Goal: Navigation & Orientation: Find specific page/section

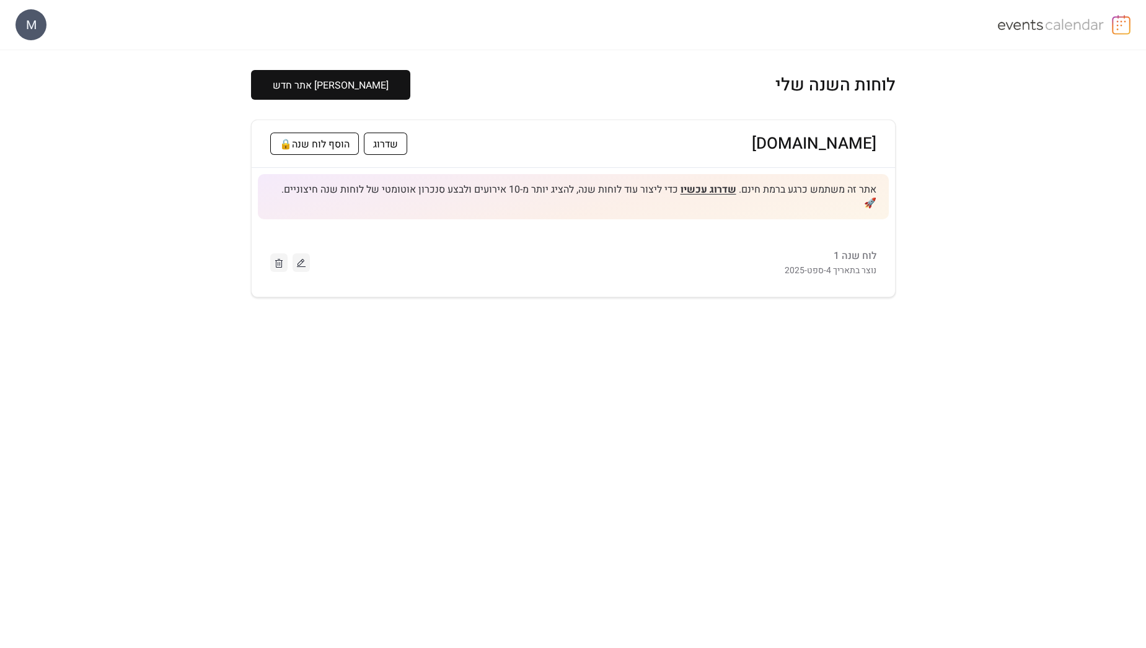
click at [1116, 20] on img at bounding box center [1121, 25] width 19 height 20
click at [307, 253] on button at bounding box center [301, 262] width 17 height 19
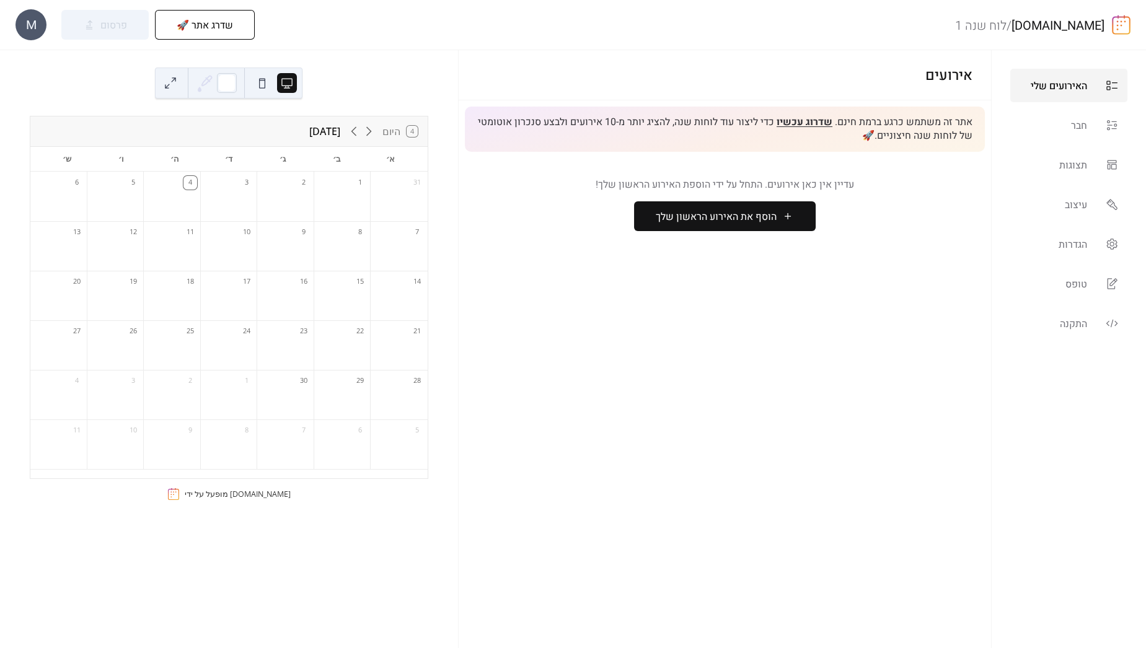
click at [39, 27] on div "M" at bounding box center [30, 24] width 31 height 31
click at [23, 59] on span "חשבון" at bounding box center [22, 55] width 25 height 15
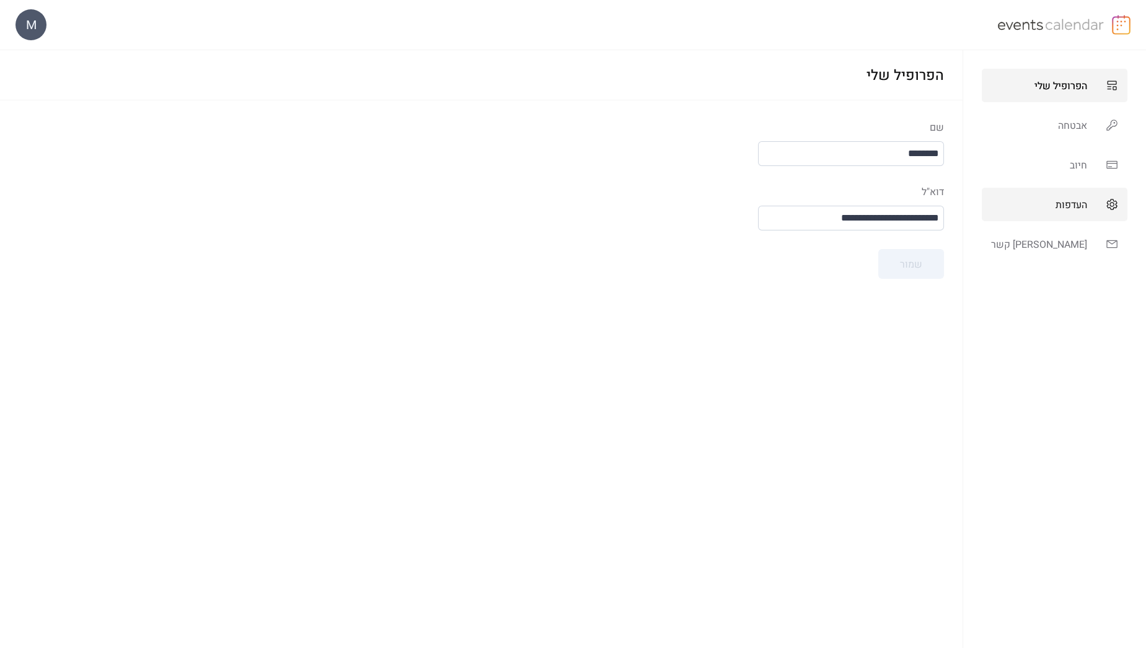
click at [1065, 195] on link "העדפות" at bounding box center [1055, 204] width 146 height 33
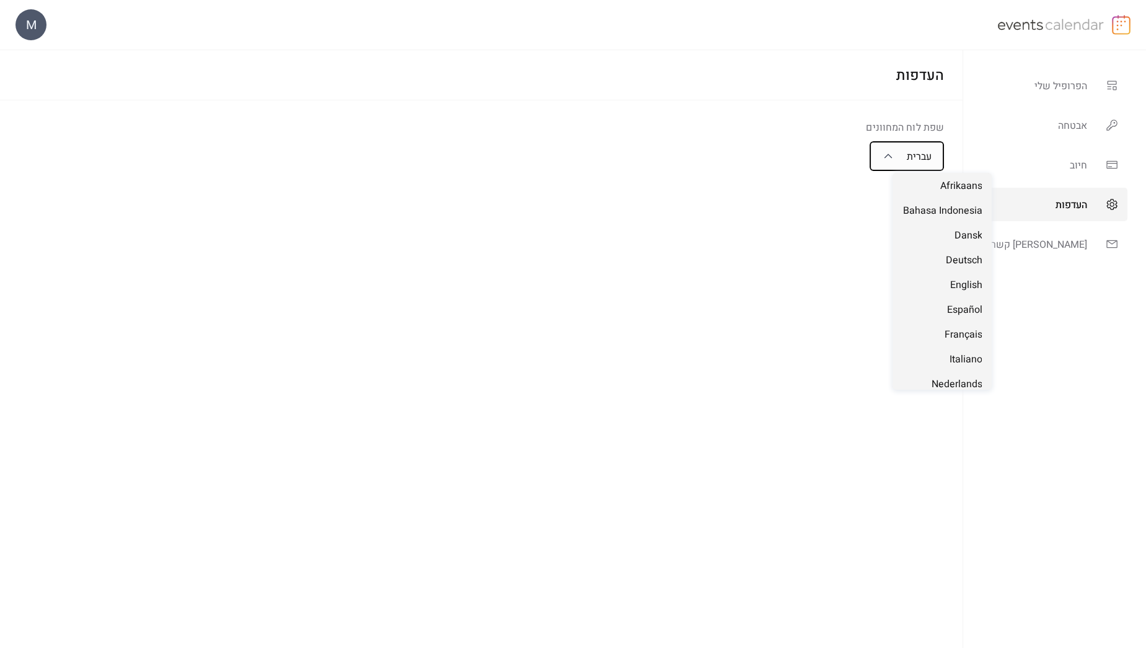
click at [931, 158] on span "עברית" at bounding box center [919, 156] width 25 height 15
click at [971, 277] on div "English" at bounding box center [941, 284] width 99 height 25
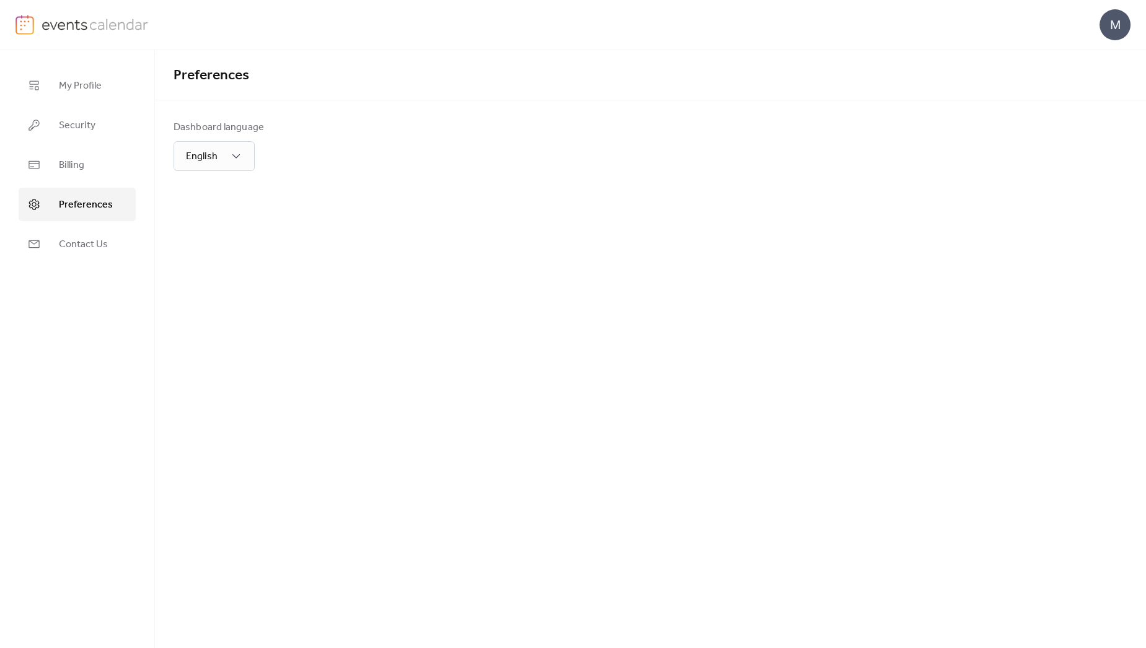
click at [32, 26] on img at bounding box center [24, 25] width 19 height 20
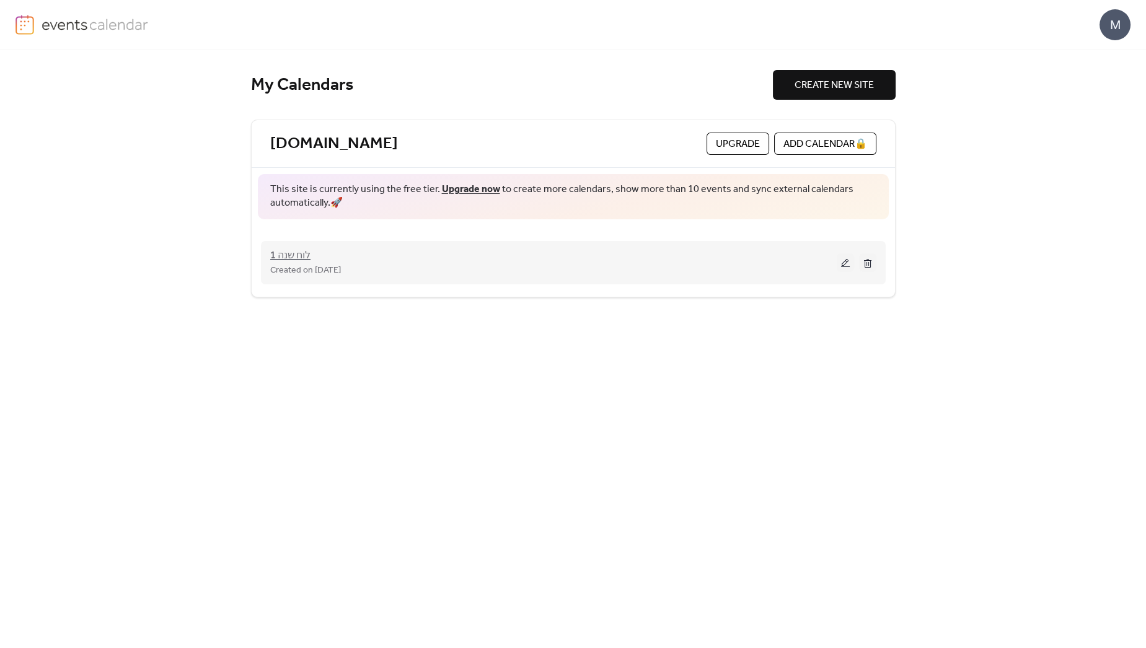
click at [277, 257] on span "לוח שנה 1" at bounding box center [290, 256] width 40 height 15
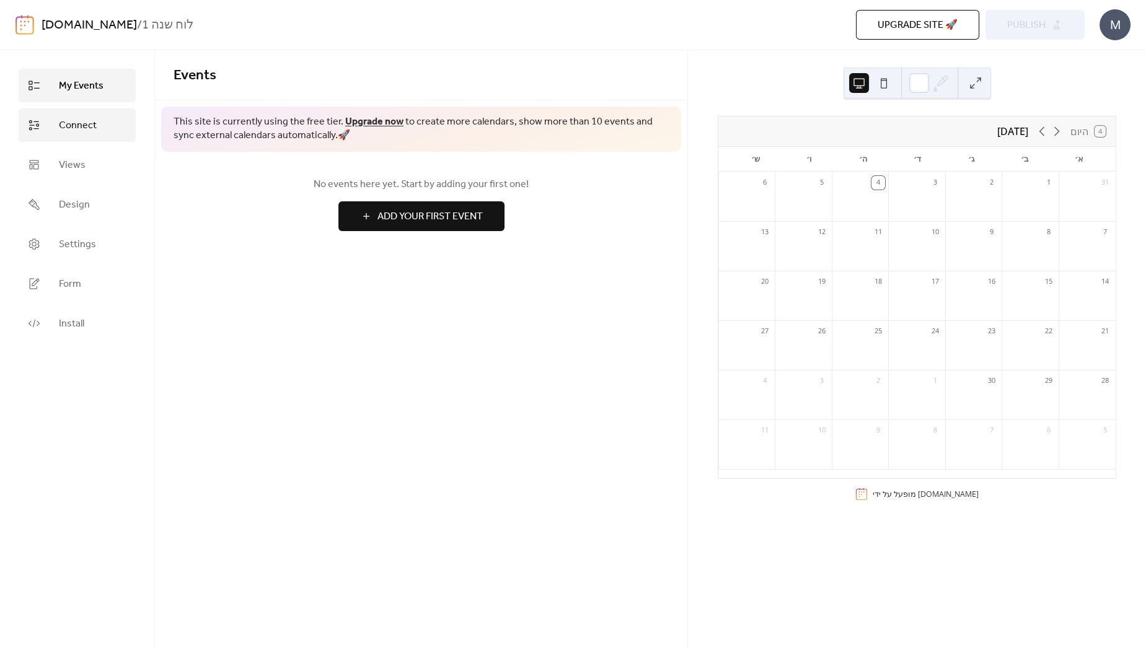
click at [81, 124] on span "Connect" at bounding box center [78, 125] width 38 height 15
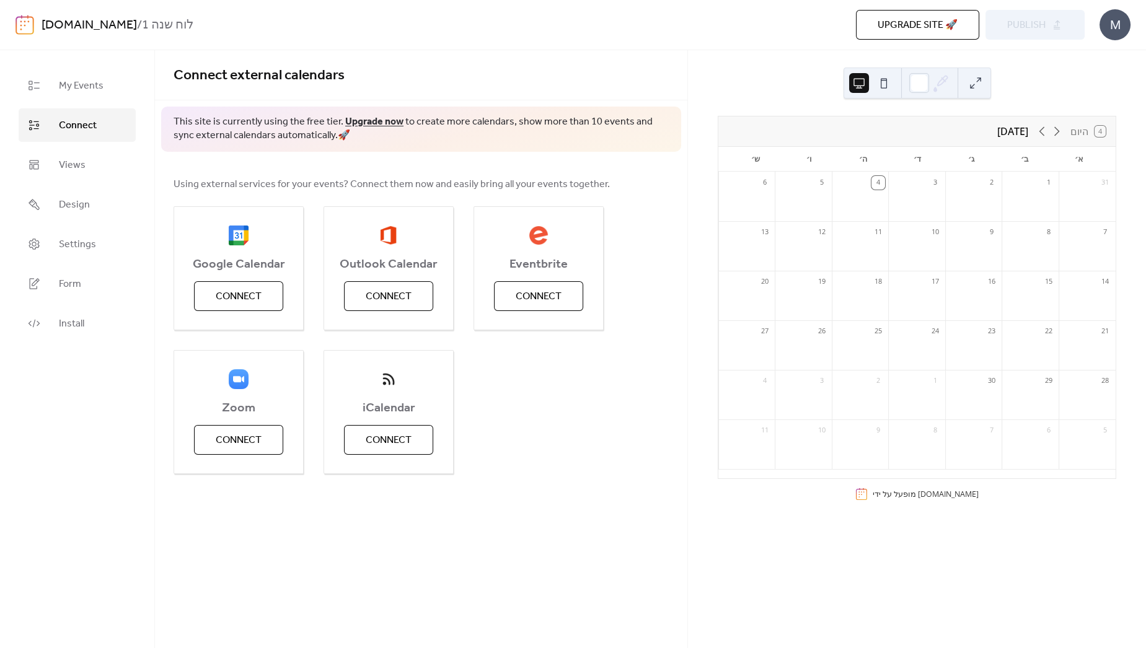
click at [651, 395] on div "Google Calendar Connect Outlook Calendar Connect Eventbrite Connect Zoom Connec…" at bounding box center [421, 340] width 495 height 268
click at [15, 23] on img at bounding box center [24, 25] width 19 height 20
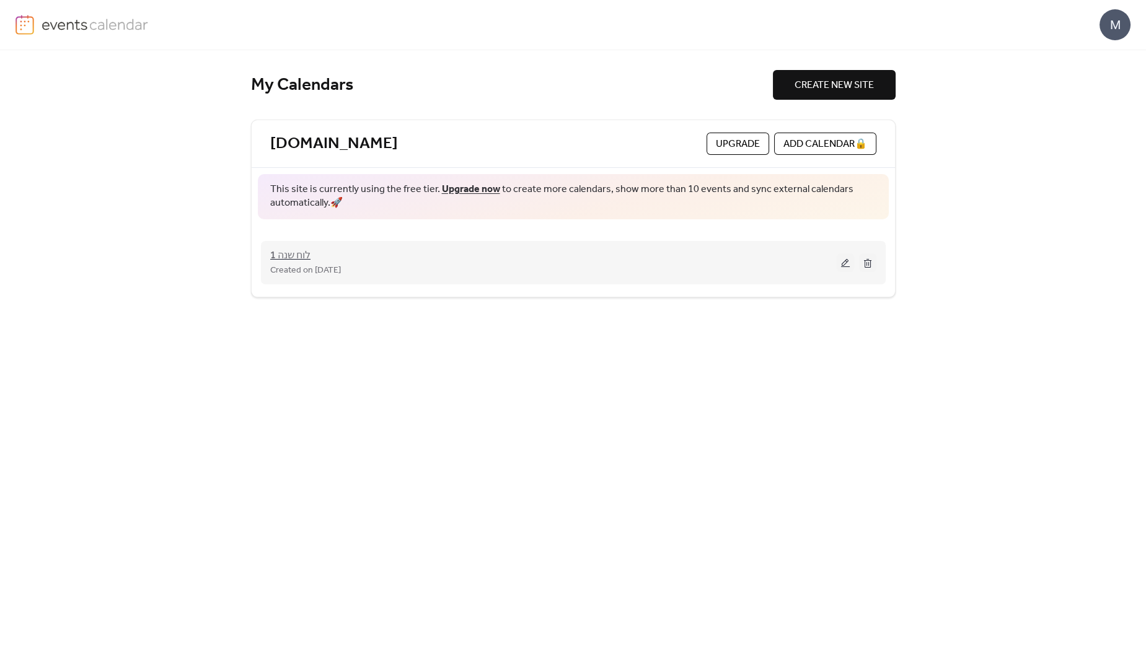
click at [279, 249] on span "לוח שנה 1" at bounding box center [290, 256] width 40 height 15
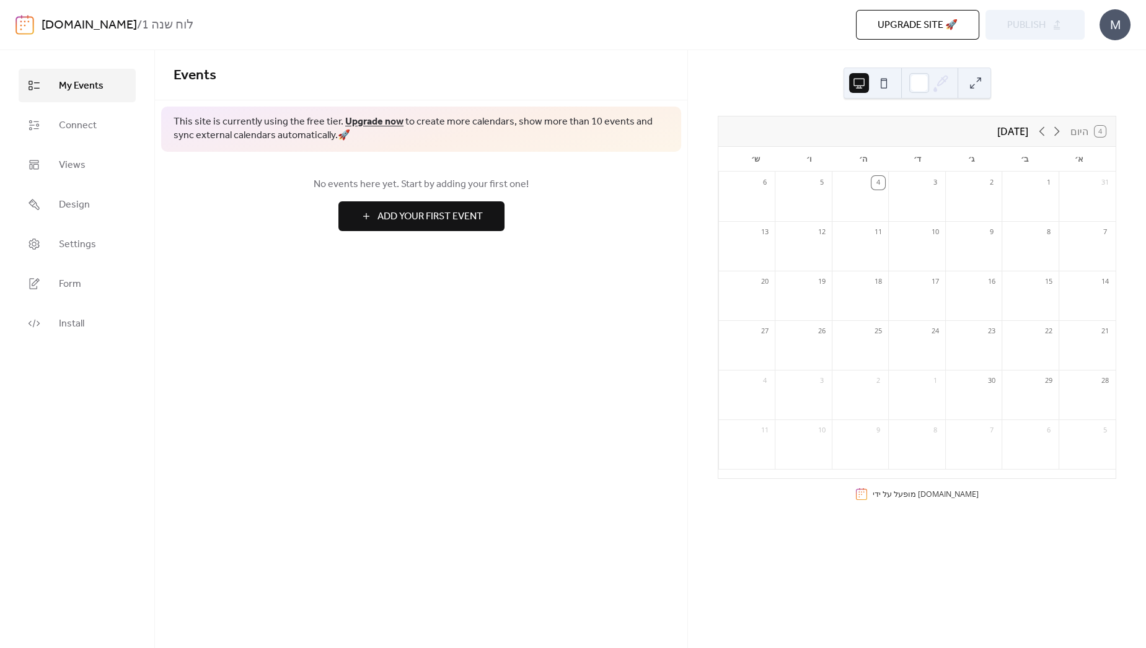
click at [21, 20] on img at bounding box center [24, 25] width 19 height 20
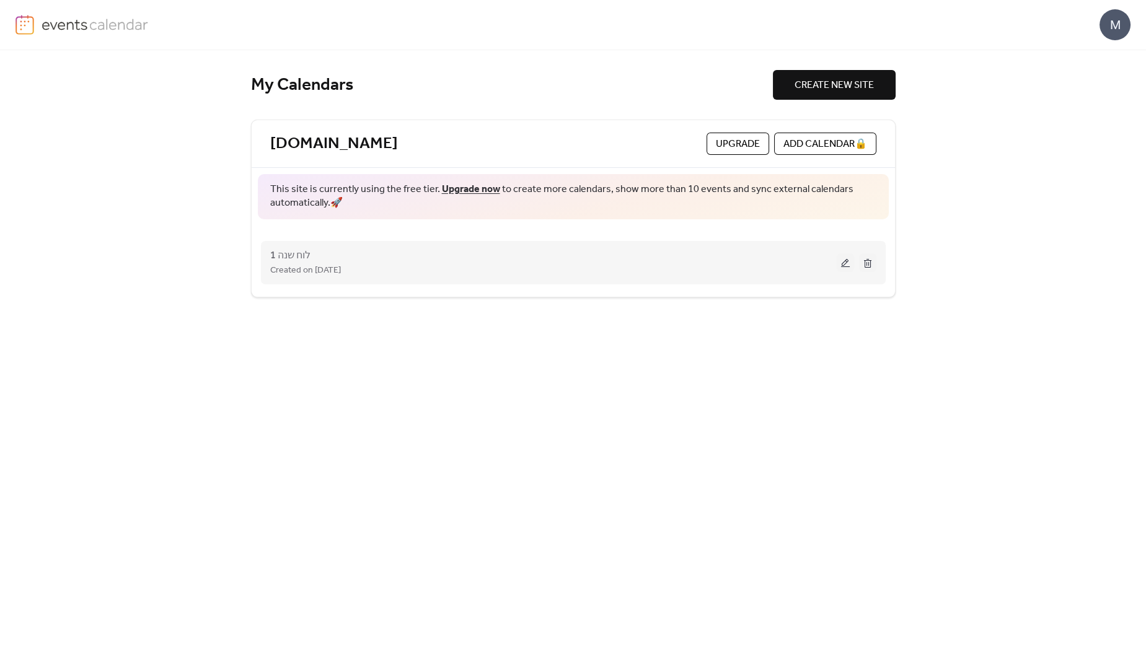
click at [276, 263] on span "Created on 4-Sep-2025" at bounding box center [305, 270] width 71 height 15
click at [284, 249] on span "לוח שנה 1" at bounding box center [290, 256] width 40 height 15
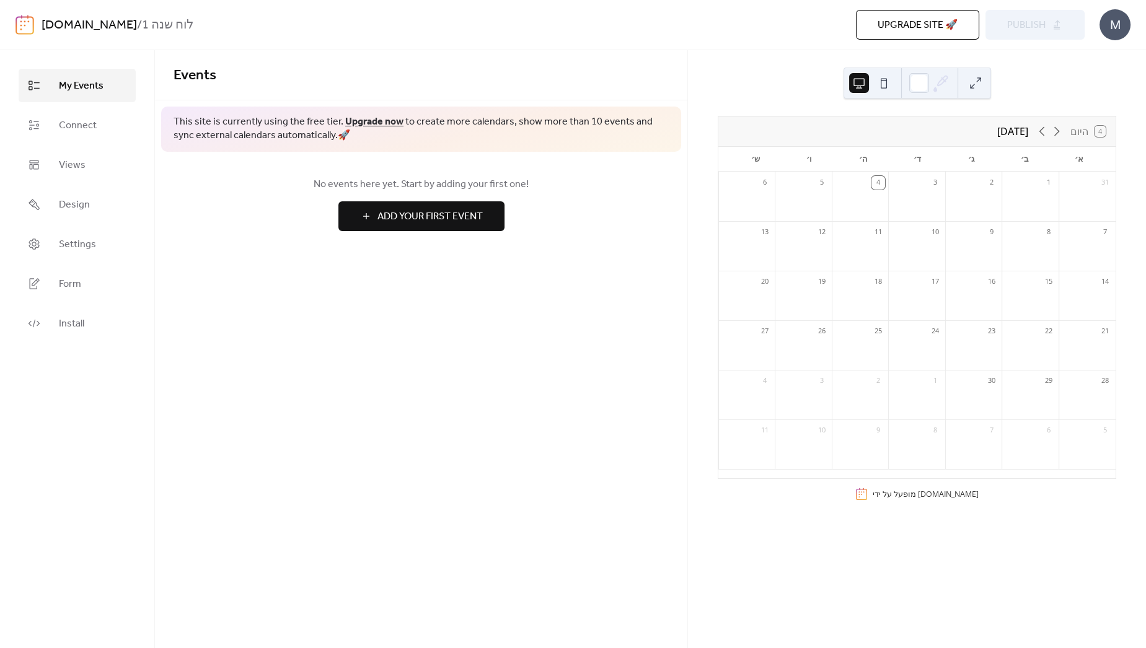
click at [25, 22] on img at bounding box center [24, 25] width 19 height 20
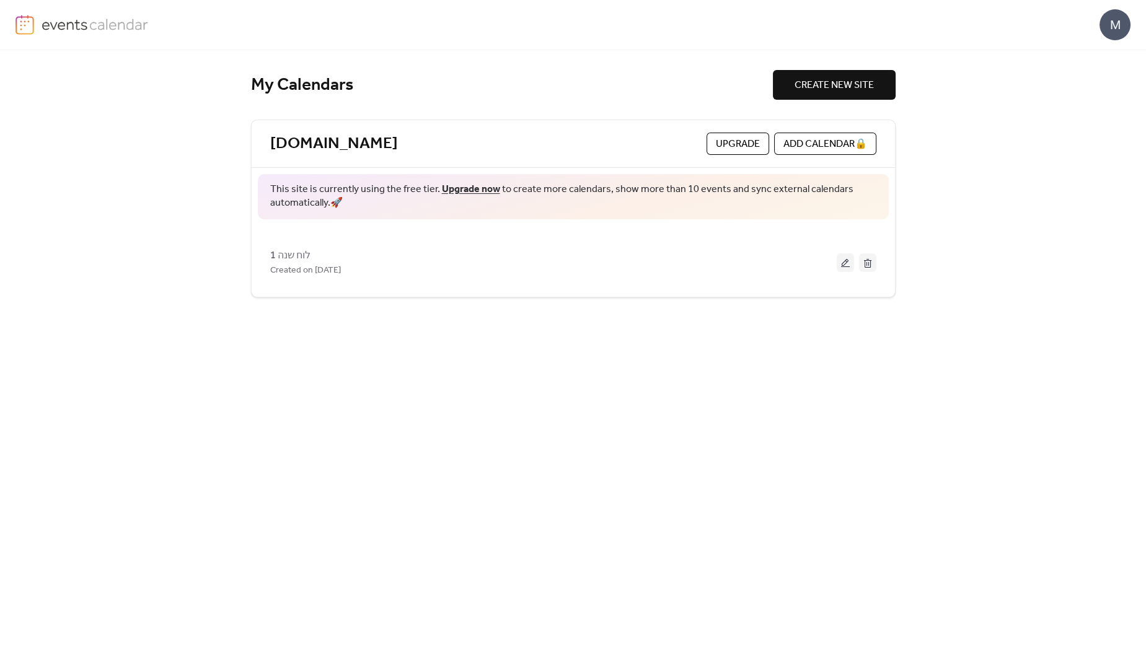
click at [1113, 27] on div "M" at bounding box center [1114, 24] width 31 height 31
click at [33, 21] on img at bounding box center [24, 25] width 19 height 20
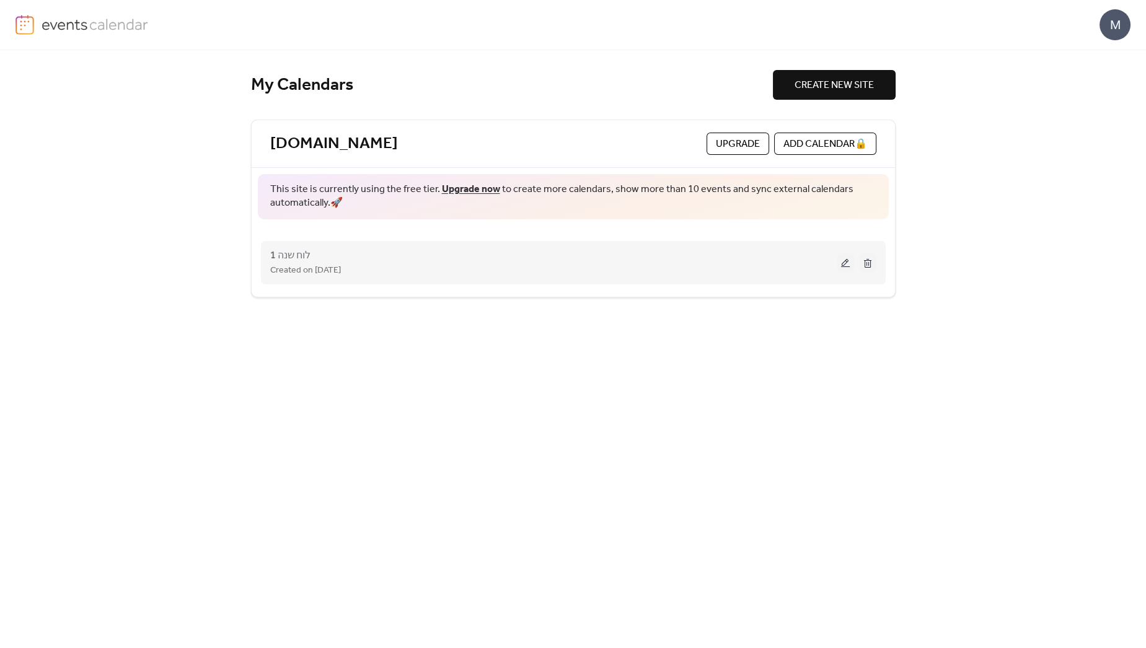
click at [295, 263] on span "Created on 4-Sep-2025" at bounding box center [305, 270] width 71 height 15
click at [287, 250] on span "לוח שנה 1" at bounding box center [290, 256] width 40 height 15
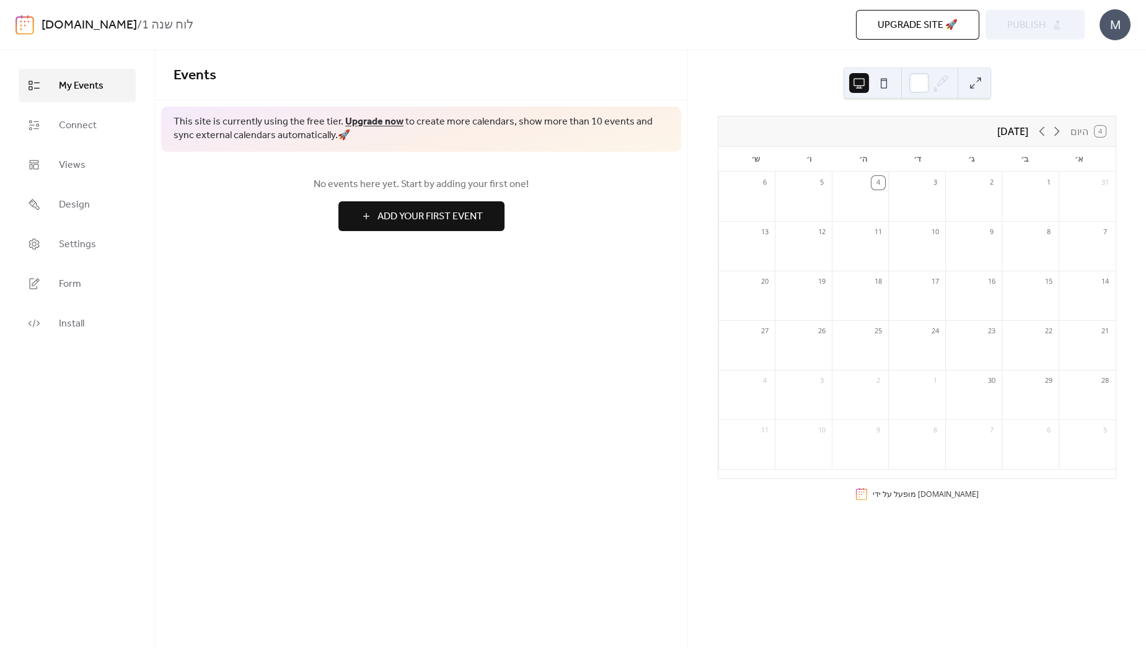
click at [593, 286] on div "Events This site is currently using the free tier. Upgrade now to create more c…" at bounding box center [421, 349] width 532 height 598
